Goal: Check status: Check status

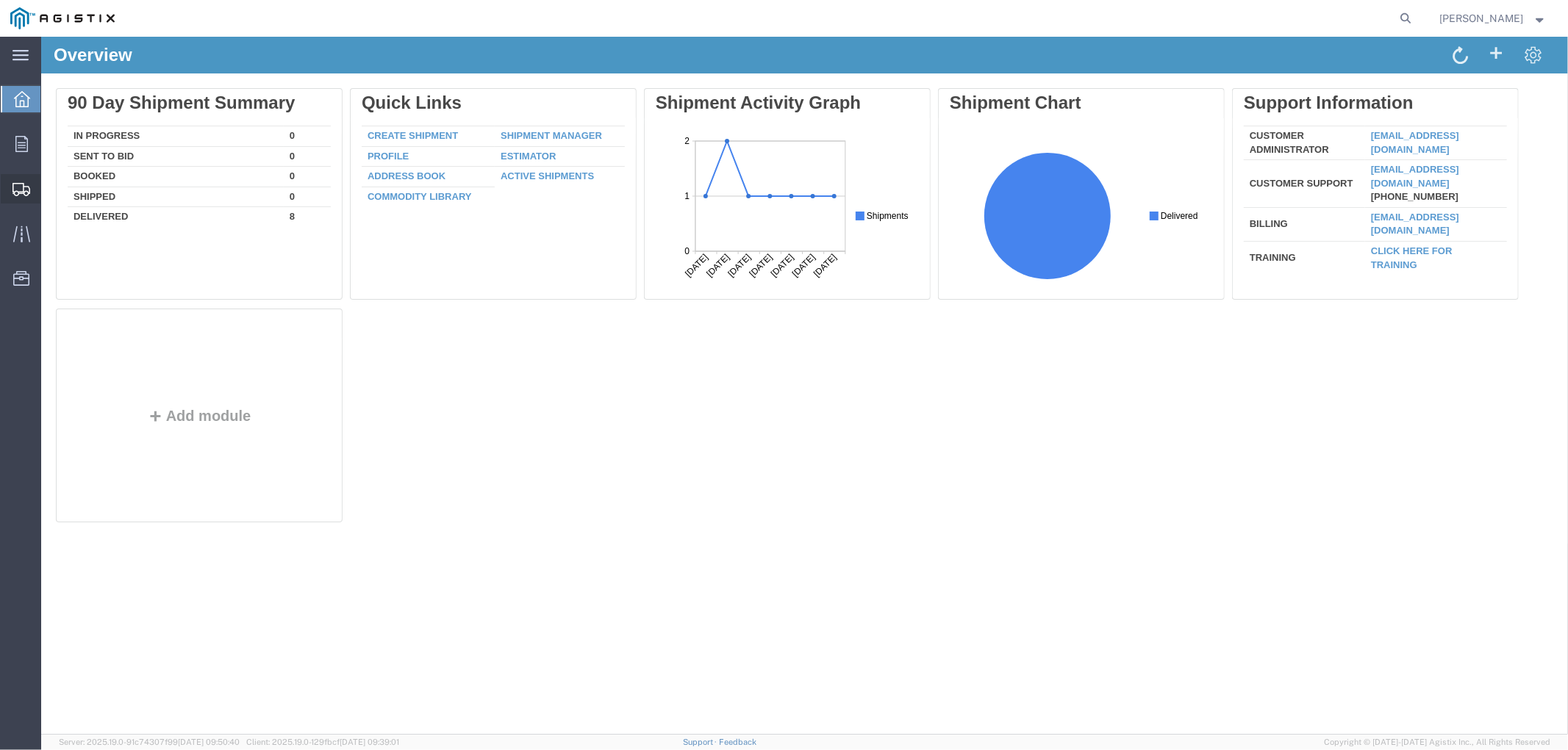
click at [26, 183] on icon at bounding box center [21, 189] width 18 height 13
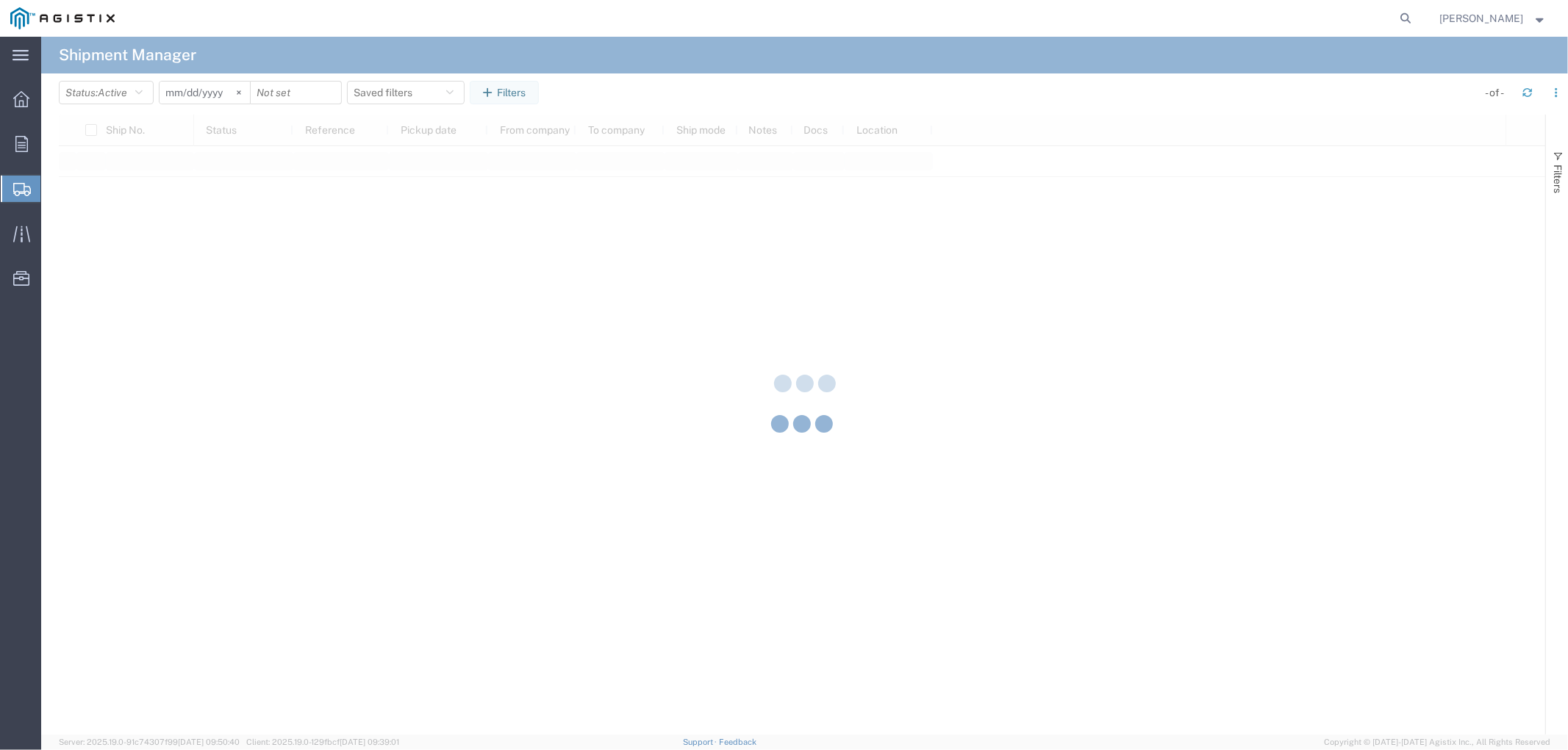
click at [92, 187] on div at bounding box center [804, 386] width 1527 height 698
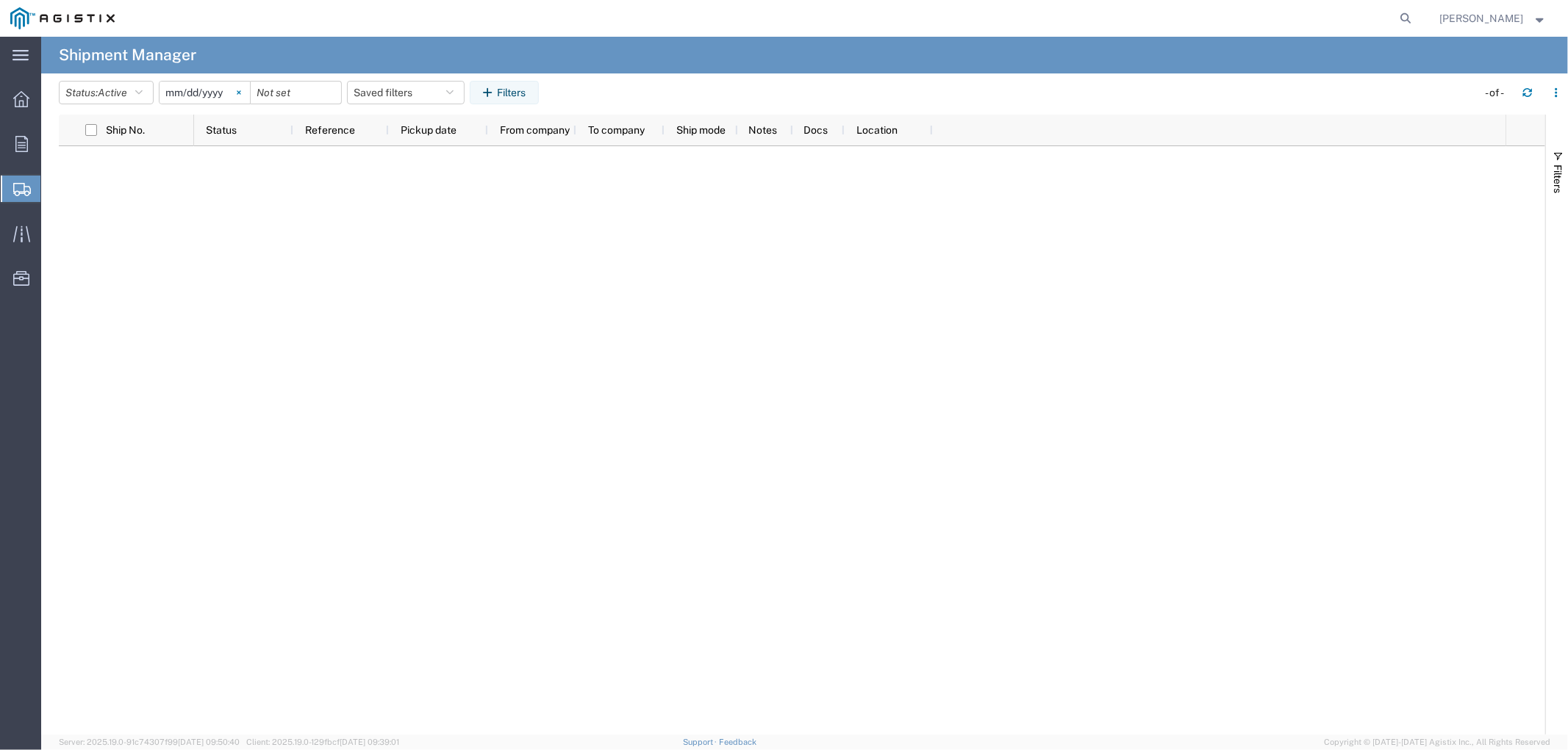
click at [240, 91] on svg-icon at bounding box center [239, 93] width 22 height 22
click at [143, 97] on icon "button" at bounding box center [138, 92] width 7 height 10
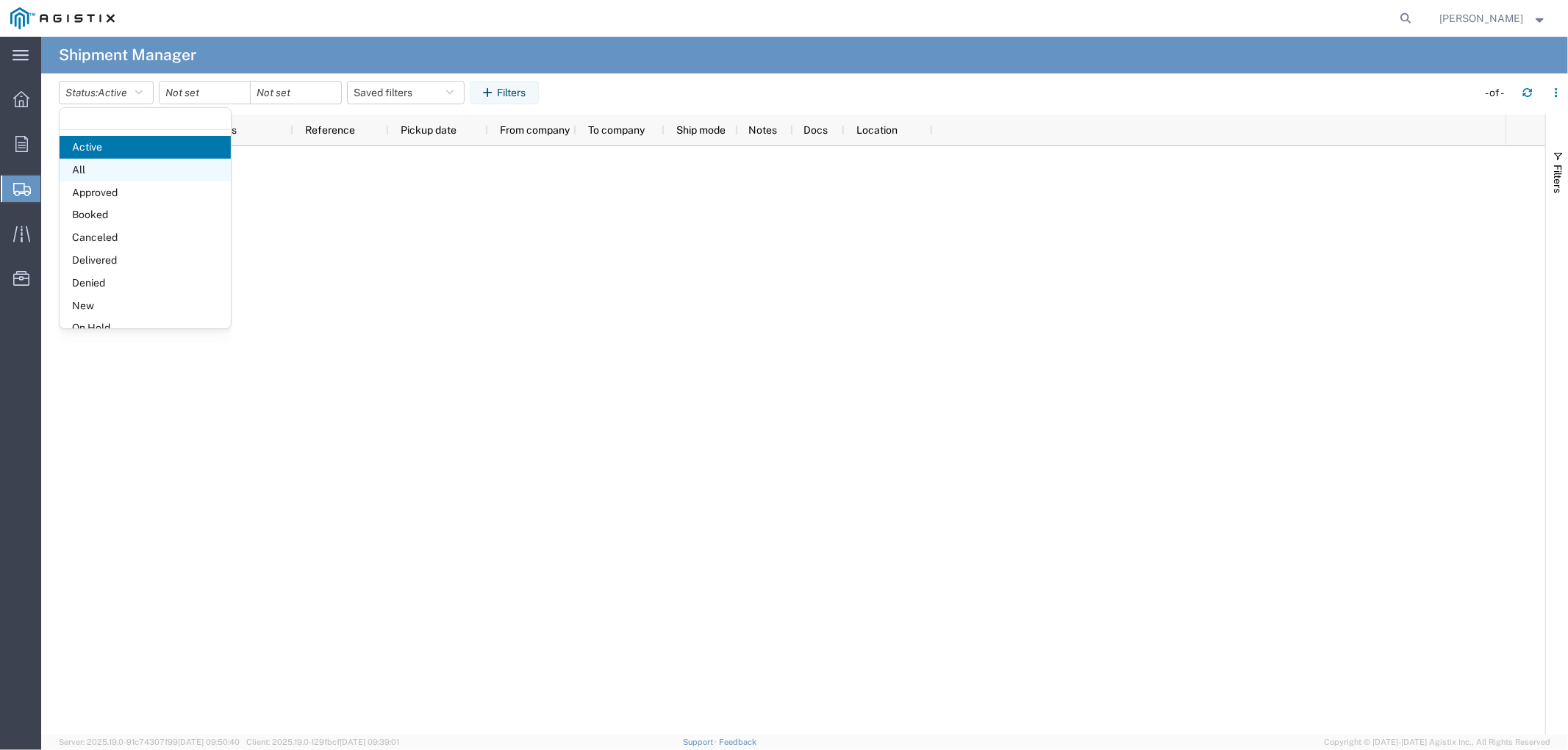
click at [108, 173] on span "All" at bounding box center [145, 170] width 171 height 23
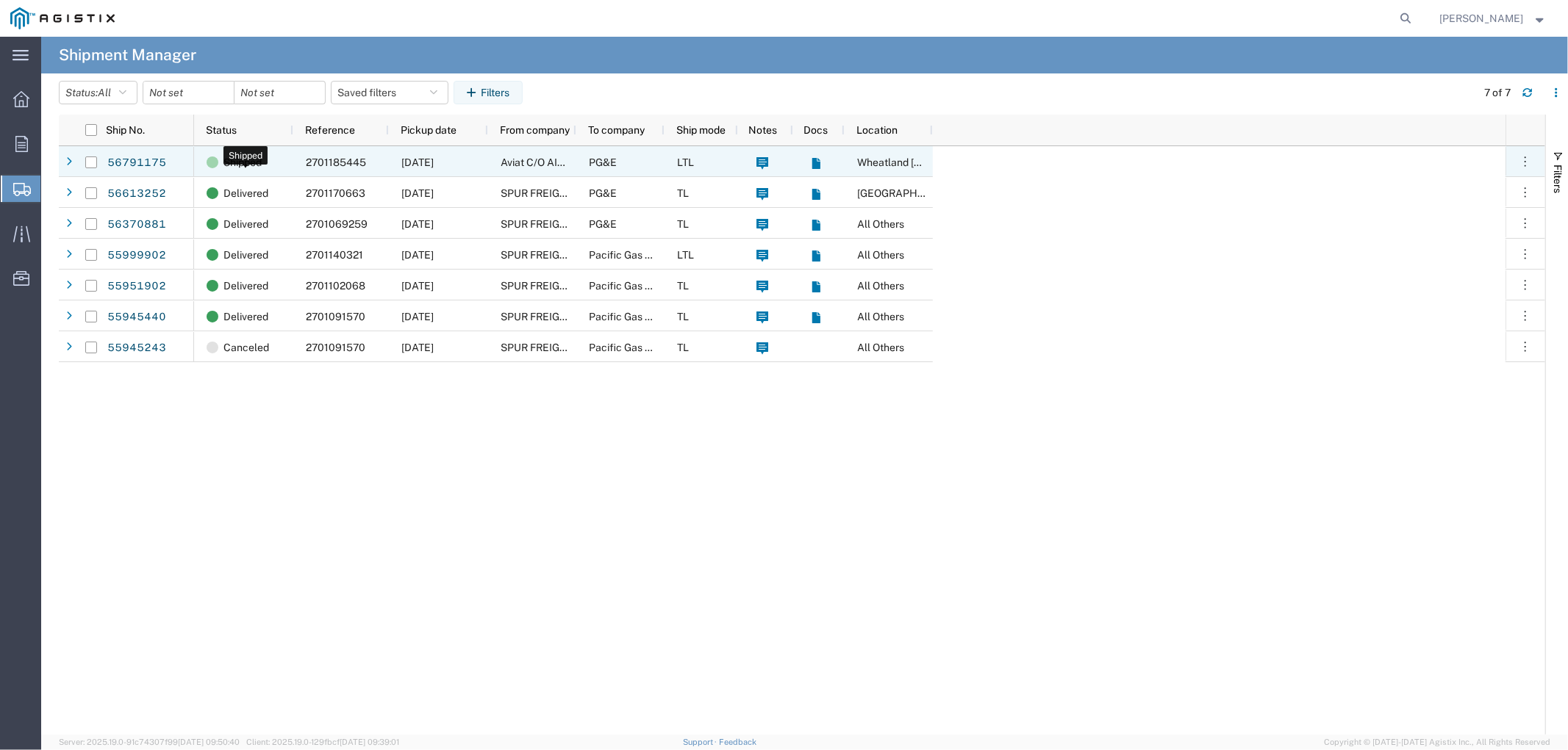
click at [285, 164] on div "Shipped" at bounding box center [247, 162] width 80 height 31
